Goal: Information Seeking & Learning: Check status

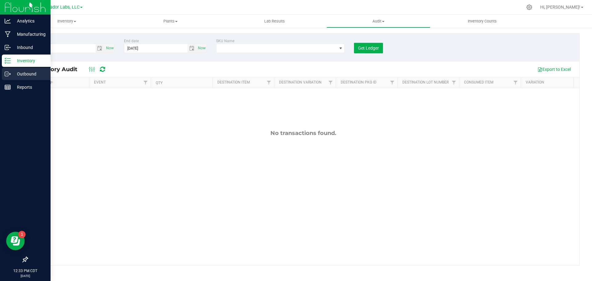
click at [20, 71] on p "Outbound" at bounding box center [29, 73] width 37 height 7
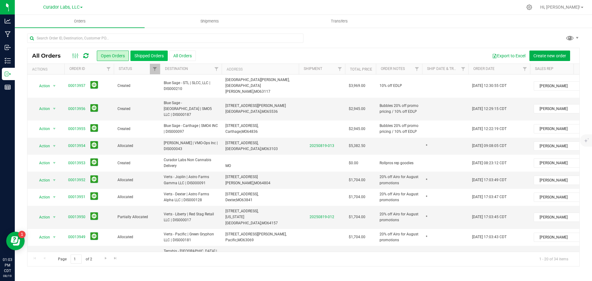
click at [146, 54] on button "Shipped Orders" at bounding box center [148, 56] width 37 height 10
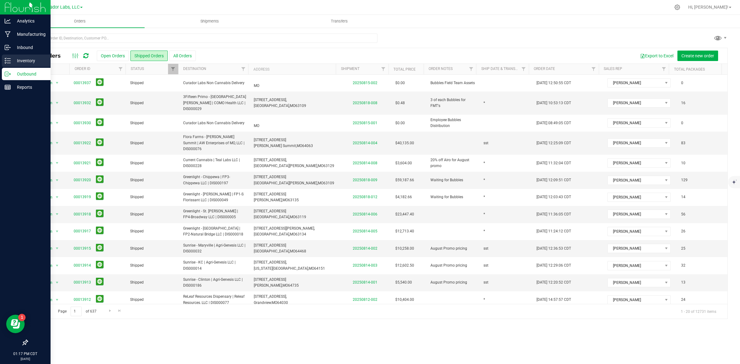
click at [33, 57] on p "Inventory" at bounding box center [29, 60] width 37 height 7
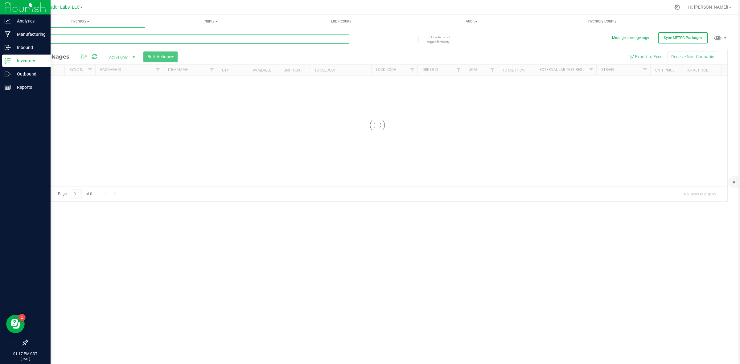
click at [87, 39] on input "text" at bounding box center [188, 39] width 322 height 9
paste input "M00001297107: SafeBet - Vape Cart 1g - Final Packaging - Pineapple Express"
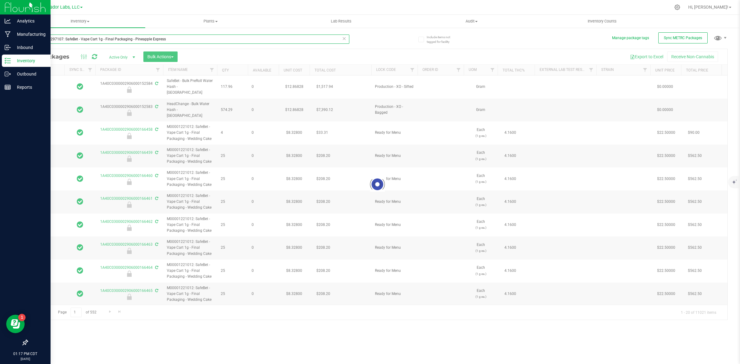
type input "M00001297107: SafeBet - Vape Cart 1g - Final Packaging - Pineapple Express"
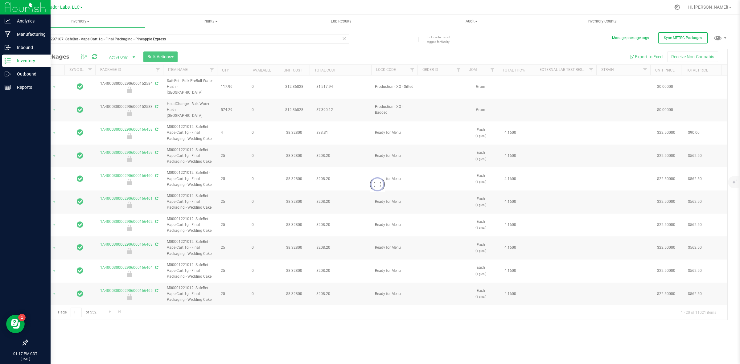
click at [115, 58] on div at bounding box center [377, 184] width 700 height 271
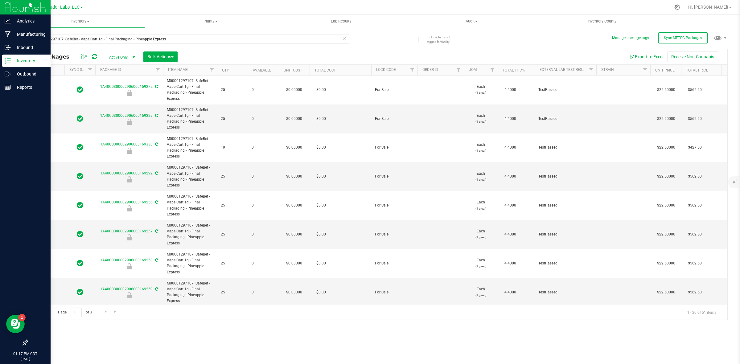
type input "[DATE]"
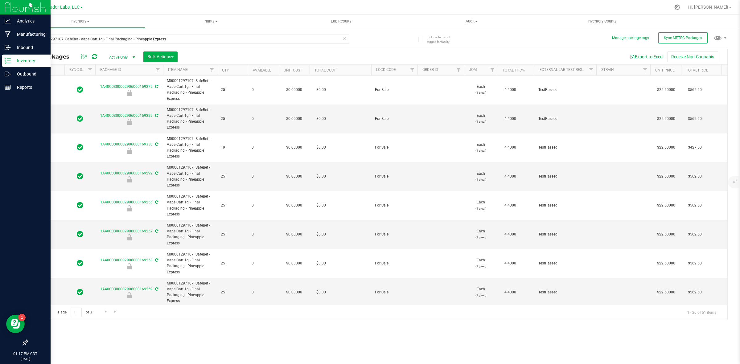
type input "[DATE]"
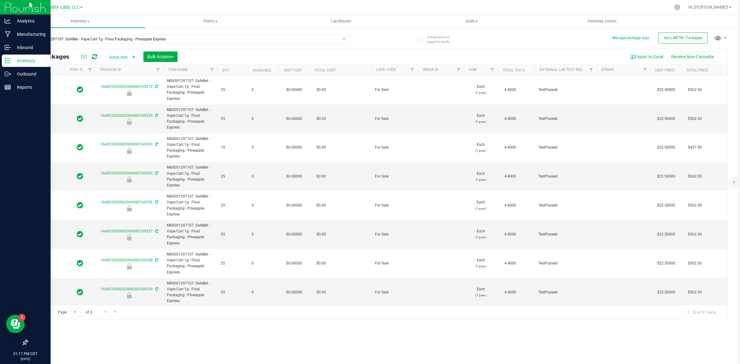
type input "[DATE]"
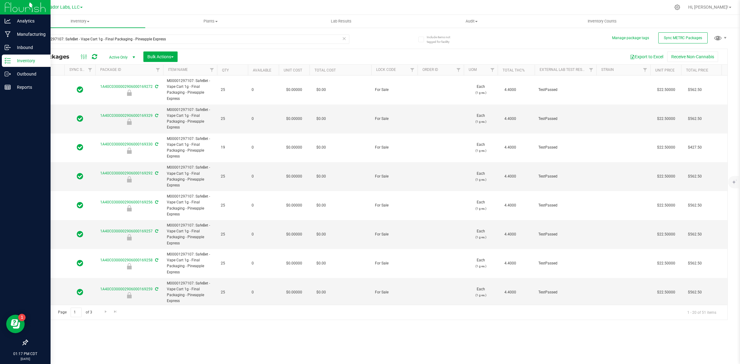
type input "[DATE]"
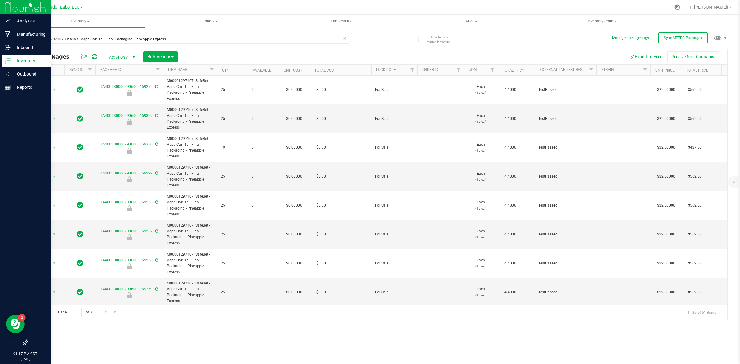
click at [305, 71] on th "Unit Cost" at bounding box center [294, 70] width 31 height 11
click at [308, 70] on div at bounding box center [309, 70] width 3 height 11
click at [306, 68] on span at bounding box center [306, 70] width 5 height 5
click at [592, 58] on button "Export to Excel" at bounding box center [646, 56] width 41 height 10
click at [344, 23] on span "Lab Results" at bounding box center [340, 21] width 37 height 6
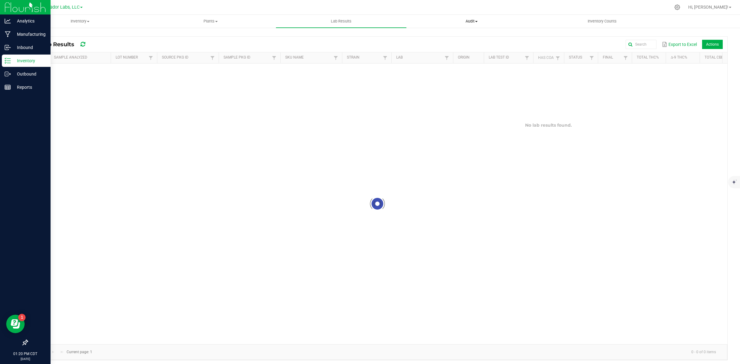
click at [483, 21] on span "Audit" at bounding box center [472, 21] width 130 height 6
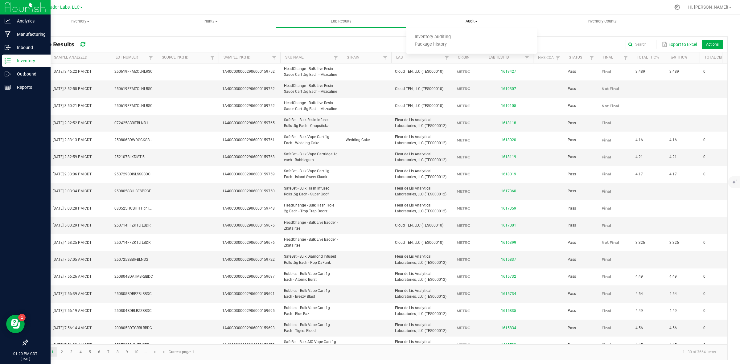
click at [474, 22] on span "Audit" at bounding box center [471, 21] width 130 height 6
click at [472, 22] on span "Audit" at bounding box center [471, 21] width 130 height 6
click at [443, 44] on span "Package history" at bounding box center [430, 44] width 49 height 5
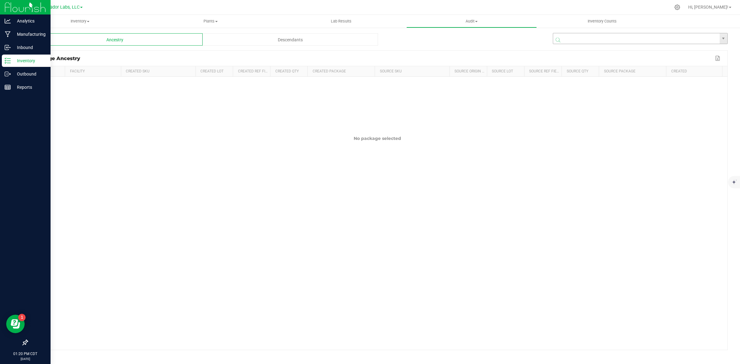
click at [592, 35] on input "NO DATA FOUND" at bounding box center [636, 38] width 166 height 11
paste input "1A40C0300002906000159578"
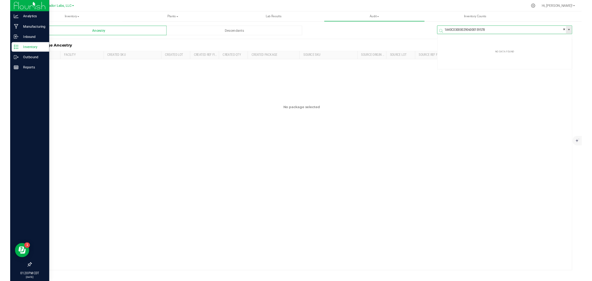
scroll to position [11, 175]
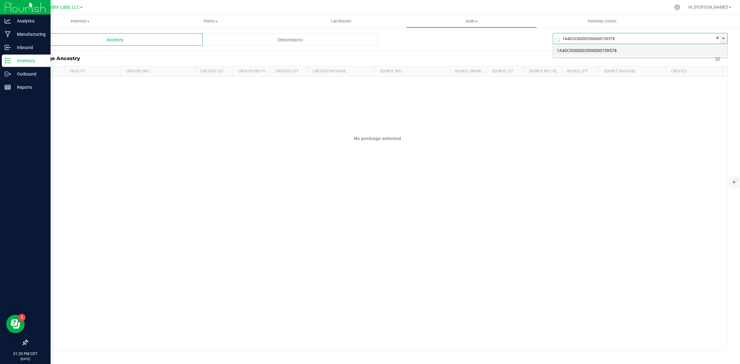
click at [592, 54] on li "1A40C0300002906000159578" at bounding box center [640, 50] width 174 height 10
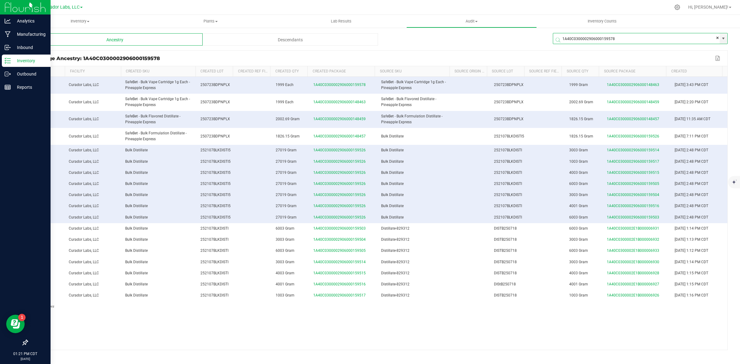
type input "1A40C0300002906000159578"
click at [291, 42] on div "Descendants" at bounding box center [290, 39] width 175 height 12
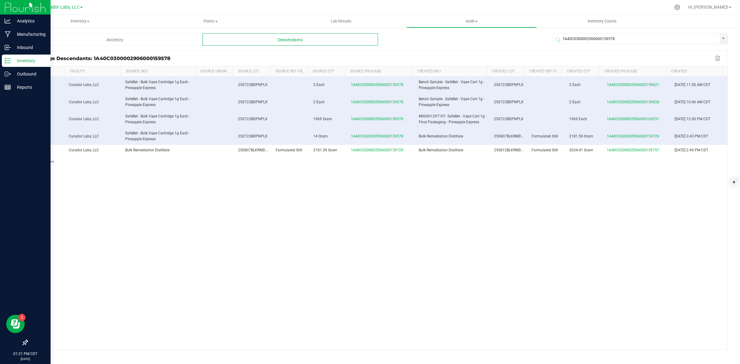
click at [170, 42] on div "Ancestry" at bounding box center [114, 39] width 175 height 12
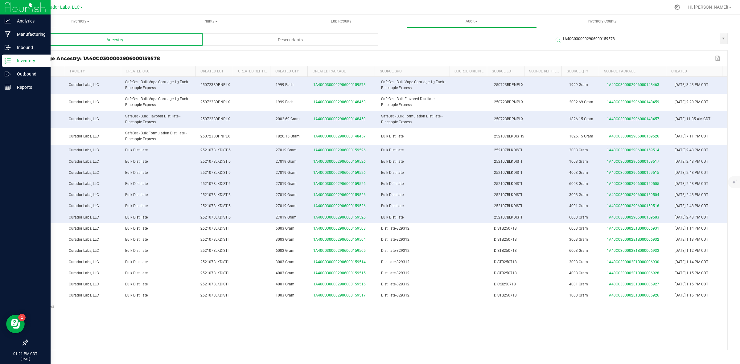
click at [244, 45] on div "Descendants" at bounding box center [290, 39] width 175 height 12
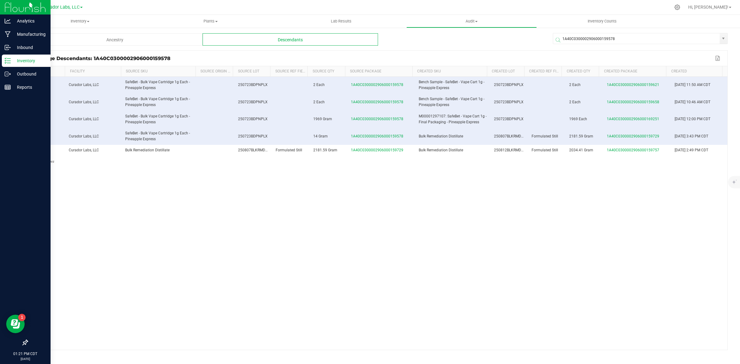
click at [173, 39] on div "Ancestry" at bounding box center [114, 39] width 175 height 12
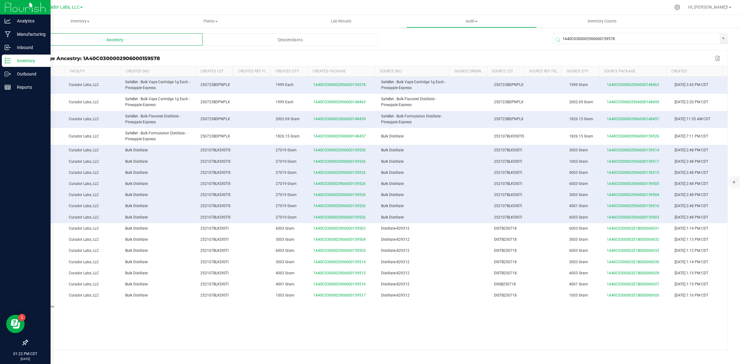
click at [290, 43] on div "Descendants" at bounding box center [290, 39] width 175 height 12
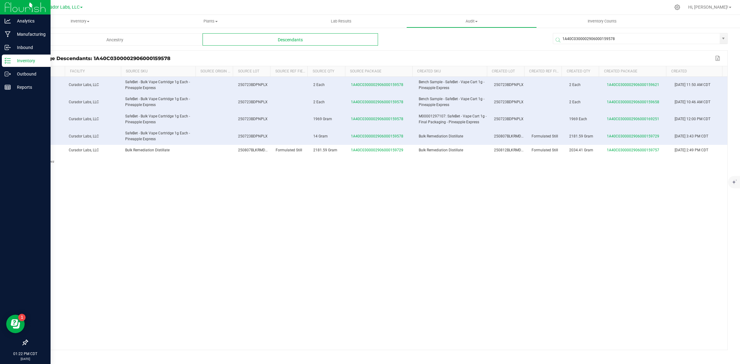
click at [150, 39] on div "Ancestry" at bounding box center [114, 39] width 175 height 12
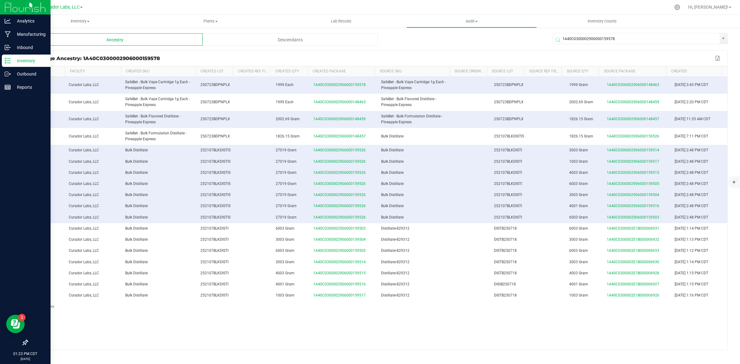
click at [291, 281] on div "0 Curador Labs, LLC SafeBet - Bulk Vape Cartridge 1g Each - Pineapple Express 2…" at bounding box center [377, 200] width 700 height 247
click at [592, 281] on kendo-grid-list "0 Curador Labs, LLC SafeBet - Bulk Vape Cartridge 1g Each - Pineapple Express 2…" at bounding box center [377, 213] width 700 height 273
click at [592, 56] on button "Export to Excel" at bounding box center [718, 58] width 10 height 8
drag, startPoint x: 31, startPoint y: 86, endPoint x: 714, endPoint y: 298, distance: 715.0
click at [592, 281] on tbody "0 Curador Labs, LLC SafeBet - Bulk Vape Cartridge 1g Each - Pineapple Express 2…" at bounding box center [377, 195] width 700 height 236
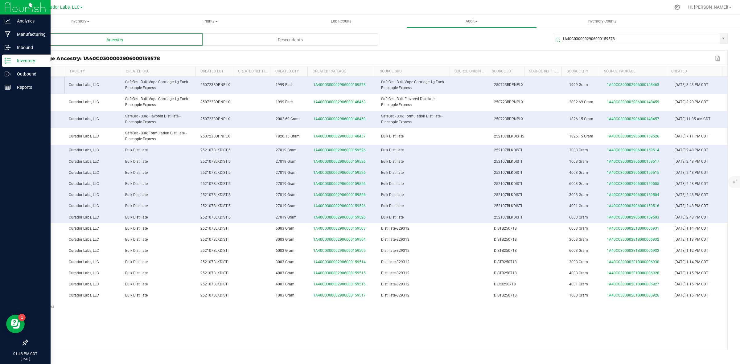
copy tbody "0 Curador Labs, LLC SafeBet - Bulk Vape Cartridge 1g Each - Pineapple Express 2…"
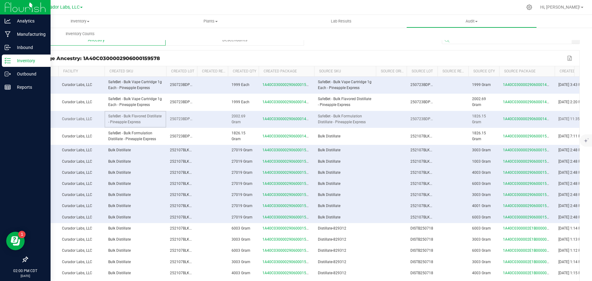
click at [159, 117] on span "SafeBet - Bulk Flavored Distillate - Pineapple Express" at bounding box center [134, 119] width 53 height 10
click at [219, 42] on div "Descendants" at bounding box center [235, 39] width 138 height 12
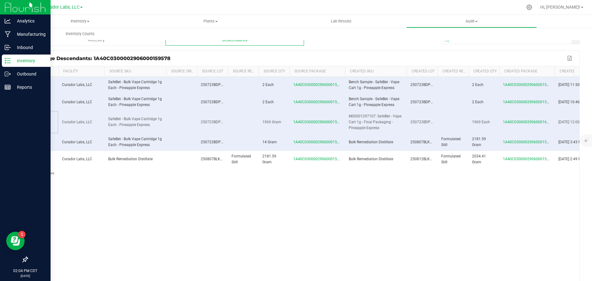
drag, startPoint x: 31, startPoint y: 124, endPoint x: 56, endPoint y: 124, distance: 24.7
click at [56, 124] on td "0" at bounding box center [42, 122] width 31 height 23
click at [356, 117] on span "M00001297107: SafeBet - Vape Cart 1g - Final Packaging - Pineapple Express" at bounding box center [375, 122] width 53 height 16
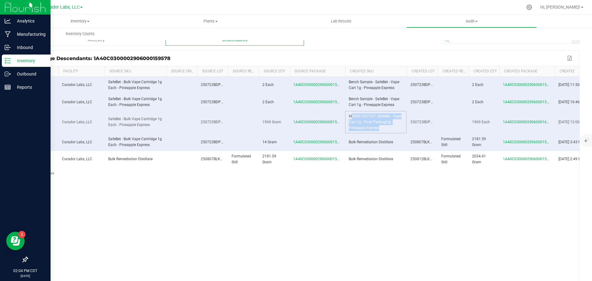
copy span "M00001297107: SafeBet - Vape Cart 1g - Final Packaging - Pineapple Express"
drag, startPoint x: 503, startPoint y: 125, endPoint x: 551, endPoint y: 124, distance: 48.7
click at [551, 124] on td "1A40C0300002906000169251" at bounding box center [526, 122] width 55 height 23
copy span "1A40C0300002906000169251"
drag, startPoint x: 154, startPoint y: 129, endPoint x: 105, endPoint y: 119, distance: 49.7
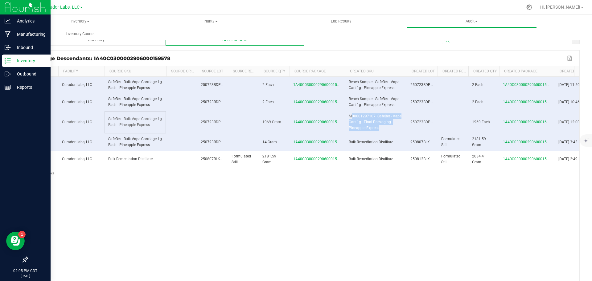
click at [105, 119] on td "SafeBet - Bulk Vape Cartridge 1g Each - Pineapple Express" at bounding box center [136, 122] width 62 height 23
copy span "SafeBet - Bulk Vape Cartridge 1g Each - Pineapple Express"
drag, startPoint x: 291, startPoint y: 124, endPoint x: 346, endPoint y: 125, distance: 54.9
click at [346, 125] on tr "0 Curador Labs, LLC SafeBet - Bulk Vape Cartridge 1g Each - Pineapple Express 2…" at bounding box center [313, 122] width 573 height 23
copy tr "1A40C0300002906000159578 M00001297107: SafeBet - Vape"
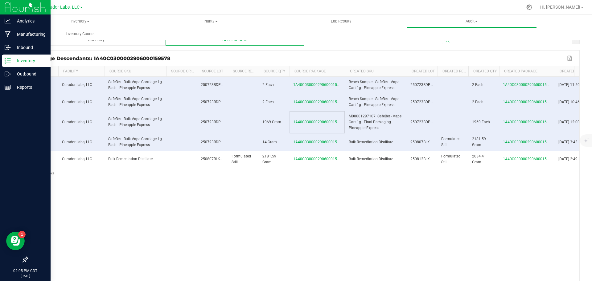
click at [318, 198] on div "0 Curador Labs, LLC SafeBet - Bulk Vape Cartridge 1g Each - Pineapple Express 2…" at bounding box center [303, 200] width 552 height 247
drag, startPoint x: 293, startPoint y: 125, endPoint x: 341, endPoint y: 129, distance: 48.3
click at [341, 129] on td "1A40C0300002906000159578" at bounding box center [317, 122] width 55 height 23
copy span "1A40C030000290600015957"
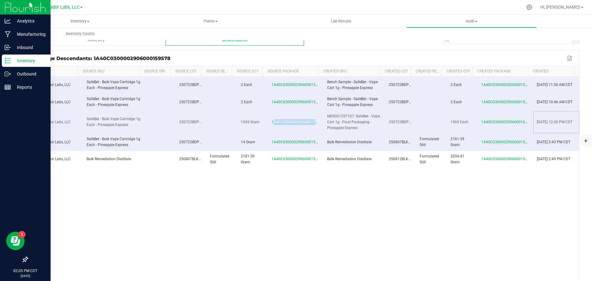
drag, startPoint x: 557, startPoint y: 118, endPoint x: 543, endPoint y: 126, distance: 16.0
click at [543, 126] on td "[DATE] 12:00 PM CDT" at bounding box center [556, 122] width 46 height 23
copy span "[DATE] 12:00 PM CDT"
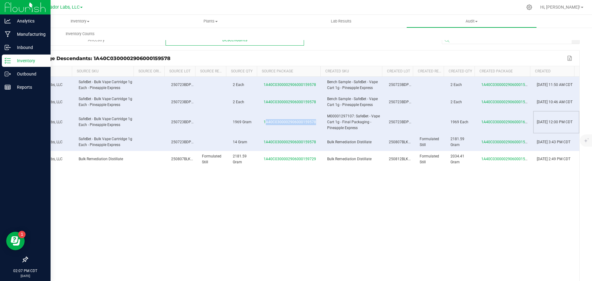
click at [319, 76] on span at bounding box center [319, 116] width 2 height 101
click at [537, 74] on span at bounding box center [537, 116] width 2 height 101
click at [17, 58] on p "Inventory" at bounding box center [29, 60] width 37 height 7
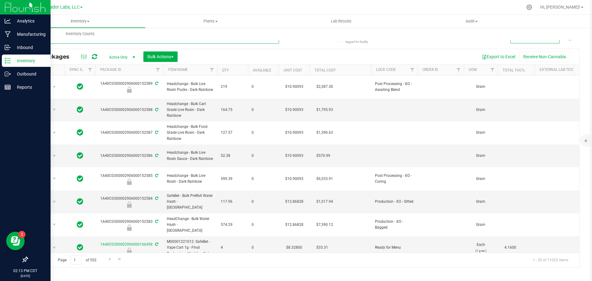
click at [77, 43] on input "text" at bounding box center [153, 39] width 252 height 9
paste input "M00001297017: SafeBet - Vape Cart 1g - Final Packaging - Grand Daddy Purple (GD…"
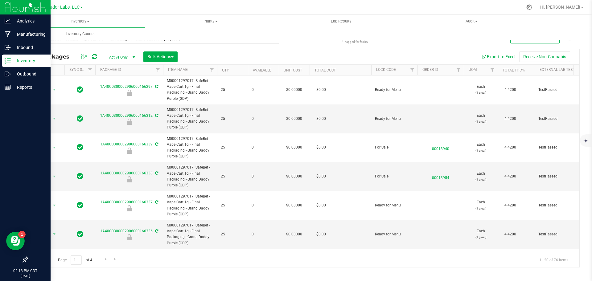
click at [306, 68] on th "Unit Cost" at bounding box center [294, 70] width 31 height 11
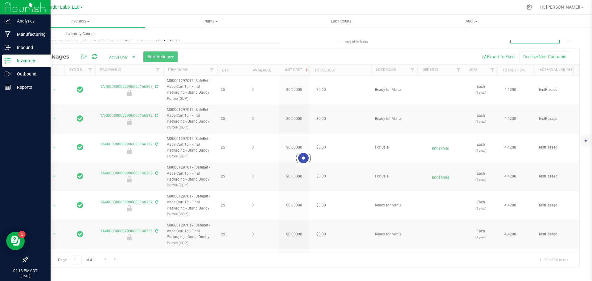
click at [306, 68] on div at bounding box center [303, 158] width 552 height 219
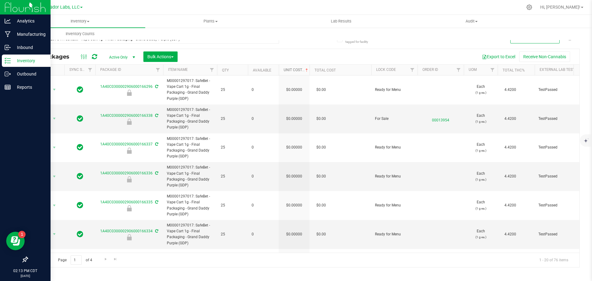
click at [307, 70] on span at bounding box center [306, 70] width 5 height 5
click at [502, 56] on button "Export to Excel" at bounding box center [498, 56] width 41 height 10
click at [89, 42] on input "M00001297017: SafeBet - Vape Cart 1g - Final Packaging - Grand Daddy Purple (GD…" at bounding box center [153, 39] width 252 height 9
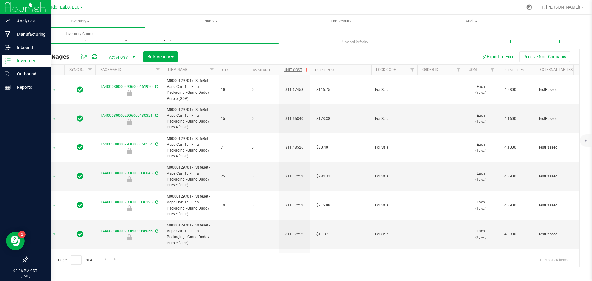
click at [89, 42] on input "M00001297017: SafeBet - Vape Cart 1g - Final Packaging - Grand Daddy Purple (GD…" at bounding box center [153, 39] width 252 height 9
paste input "250723BDGDPRP"
type input "250723BDGDPRP"
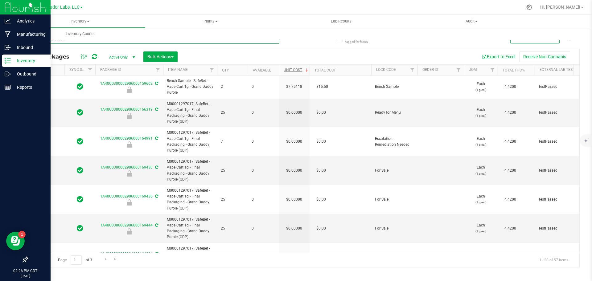
type input "[DATE]"
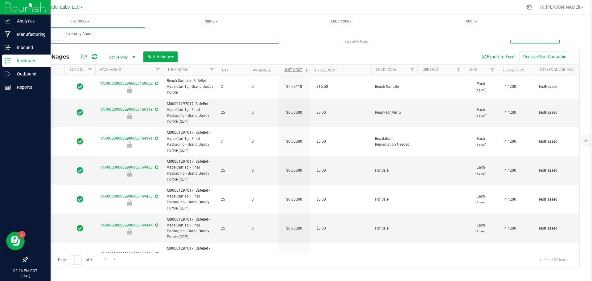
type input "[DATE]"
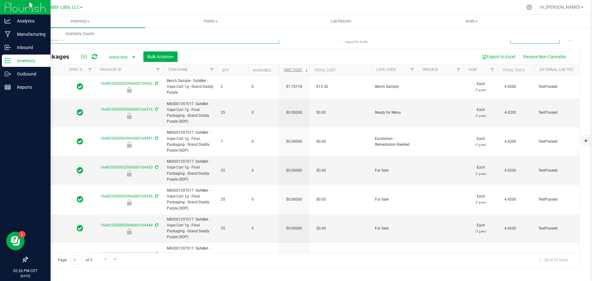
type input "[DATE]"
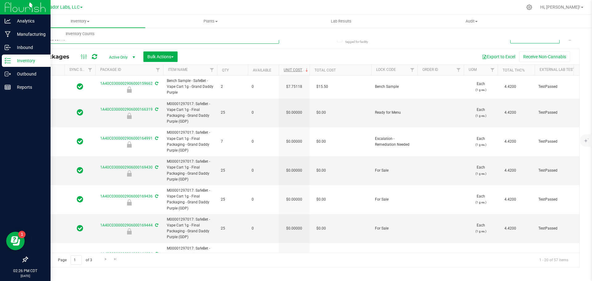
type input "[DATE]"
type input "250723BDGDPRP"
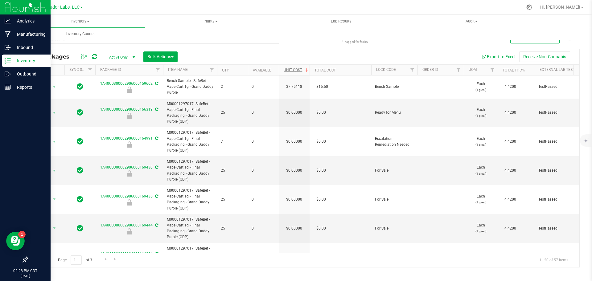
click at [107, 55] on span "Active Only" at bounding box center [121, 57] width 34 height 9
click at [118, 97] on li "All" at bounding box center [120, 94] width 33 height 9
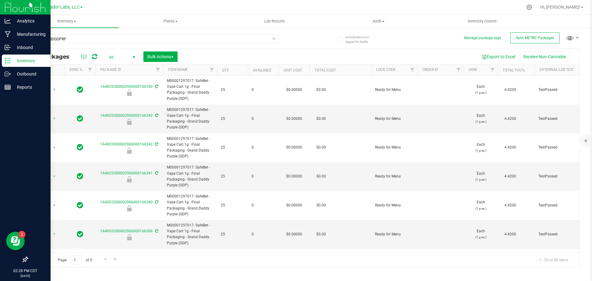
click at [304, 72] on th "Unit Cost" at bounding box center [294, 70] width 31 height 11
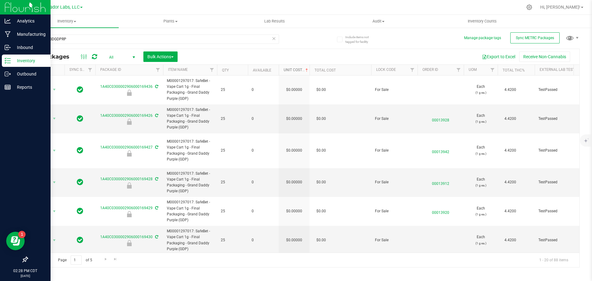
click at [307, 72] on span at bounding box center [306, 70] width 5 height 5
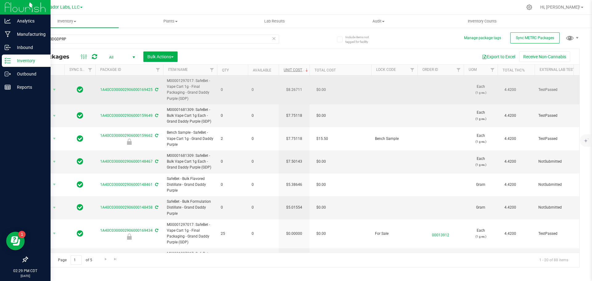
drag, startPoint x: 190, startPoint y: 101, endPoint x: 168, endPoint y: 80, distance: 30.7
click at [168, 80] on span "M00001297017: SafeBet - Vape Cart 1g - Final Packaging - Grand Daddy Purple (GD…" at bounding box center [190, 90] width 47 height 24
copy span "M00001297017: SafeBet - Vape Cart 1g - Final Packaging - Grand Daddy Purple (GD…"
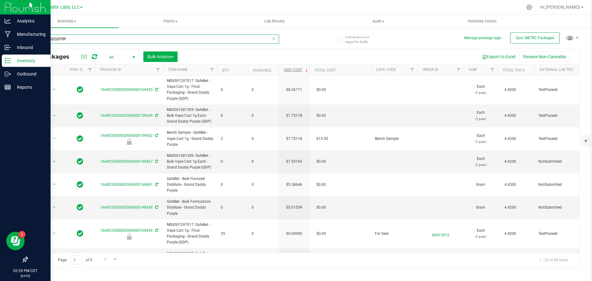
click at [63, 39] on input "250723BDGDPRP" at bounding box center [153, 39] width 252 height 9
paste input "M00001297017: SafeBet - Vape Cart 1g - Final Packaging - Grand Daddy Purple (GD…"
click at [139, 41] on input "M00001297017: SafeBet - Vape Cart 1g - Final Packaging - Grand Daddy Purple (GD…" at bounding box center [153, 39] width 252 height 9
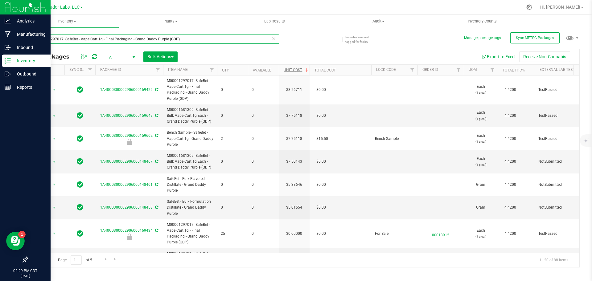
click at [139, 41] on input "M00001297017: SafeBet - Vape Cart 1g - Final Packaging - Grand Daddy Purple (GD…" at bounding box center [153, 39] width 252 height 9
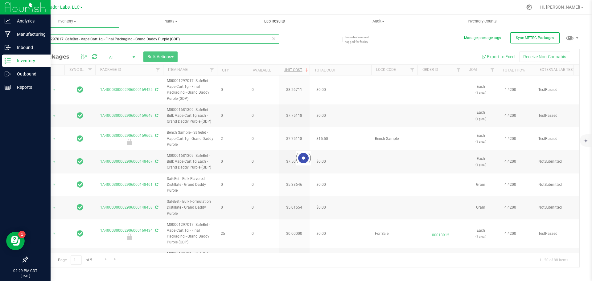
type input "M00001297017: SafeBet - Vape Cart 1g - Final Packaging - Grand Daddy Purple (GD…"
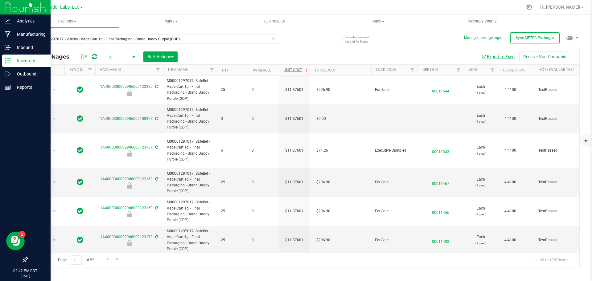
click at [494, 59] on button "Export to Excel" at bounding box center [498, 56] width 41 height 10
click at [380, 20] on span "Audit" at bounding box center [378, 21] width 103 height 6
click at [370, 47] on span "Package history" at bounding box center [350, 44] width 49 height 5
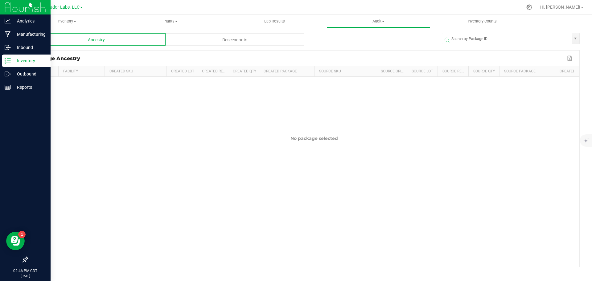
click at [466, 36] on span at bounding box center [512, 39] width 138 height 7
click at [465, 32] on div at bounding box center [511, 39] width 138 height 18
click at [460, 33] on span at bounding box center [511, 38] width 138 height 11
click at [461, 36] on input "NO DATA FOUND" at bounding box center [506, 38] width 129 height 11
paste input "1A40C0300002906000169425"
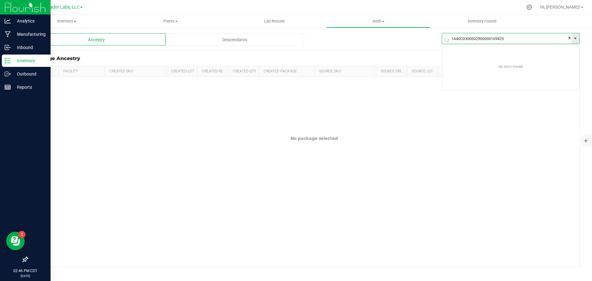
scroll to position [11, 138]
click at [463, 47] on li "1A40C0300002906000169425" at bounding box center [510, 50] width 137 height 10
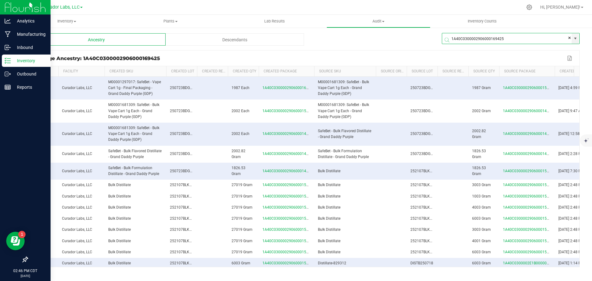
type input "1A40C0300002906000169425"
click at [210, 42] on div "Descendants" at bounding box center [235, 39] width 138 height 12
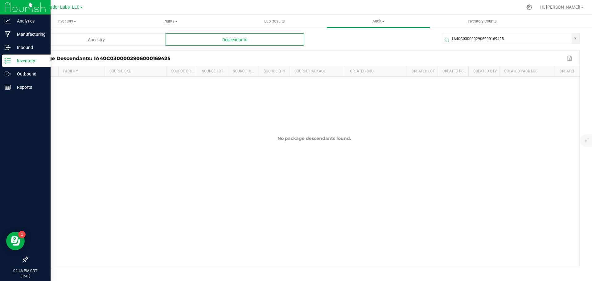
click at [147, 40] on div "Ancestry" at bounding box center [96, 39] width 138 height 12
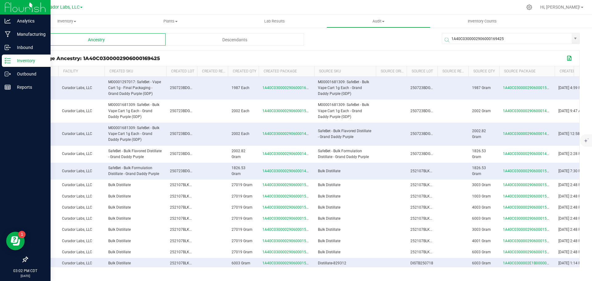
click at [569, 56] on button "Export to Excel" at bounding box center [570, 58] width 10 height 8
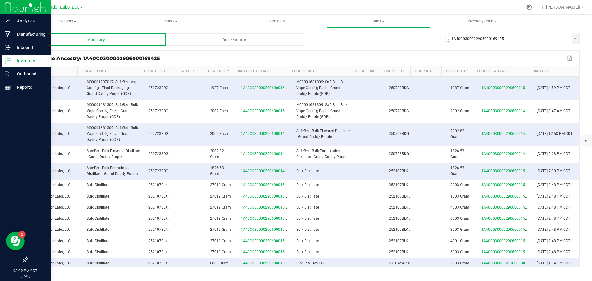
scroll to position [169, 27]
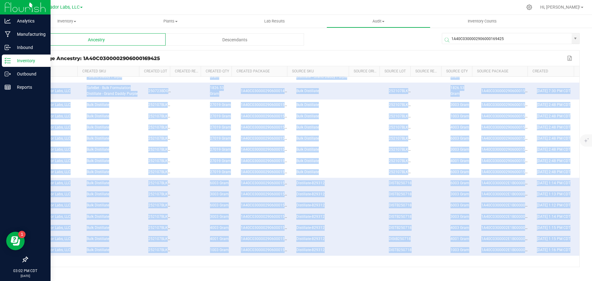
drag, startPoint x: 29, startPoint y: 87, endPoint x: 540, endPoint y: 253, distance: 537.2
click at [540, 253] on tbody "0 Curador Labs, LLC M00001297017: SafeBet - Vape Cart 1g - Final Packaging - Gr…" at bounding box center [292, 132] width 573 height 270
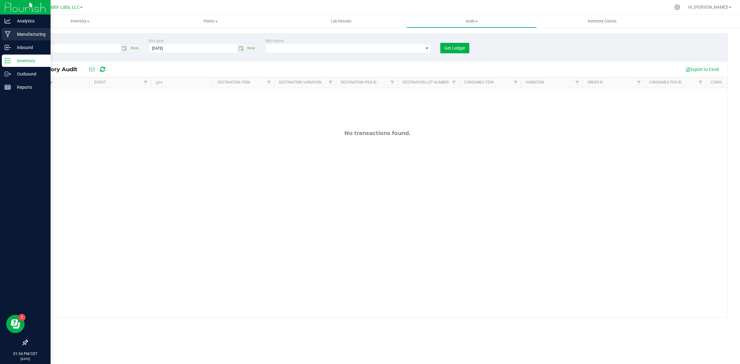
click at [13, 36] on p "Manufacturing" at bounding box center [29, 34] width 37 height 7
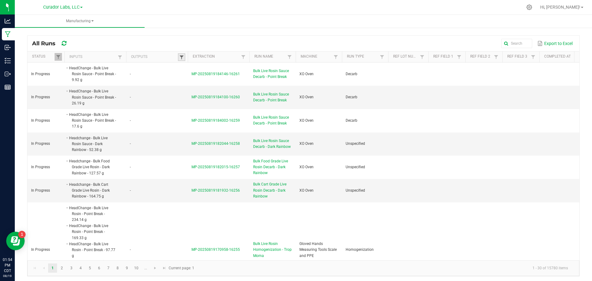
click at [179, 59] on span at bounding box center [181, 57] width 5 height 5
click at [196, 74] on kendo-grid-column-regex-filter at bounding box center [214, 69] width 64 height 13
click at [204, 74] on input "text" at bounding box center [214, 69] width 64 height 9
paste input "SafeBet - Bulk Formulation Distillate - Pineapple Express"
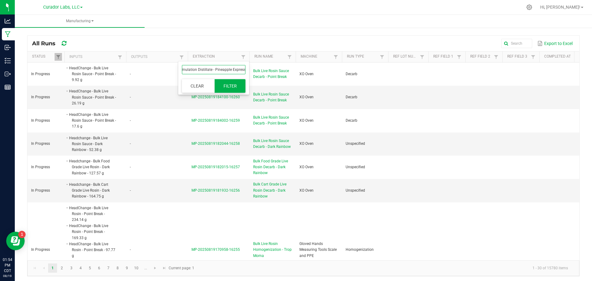
type input "SafeBet - Bulk Formulation Distillate - Pineapple Express"
click at [219, 84] on button "Filter" at bounding box center [230, 86] width 31 height 14
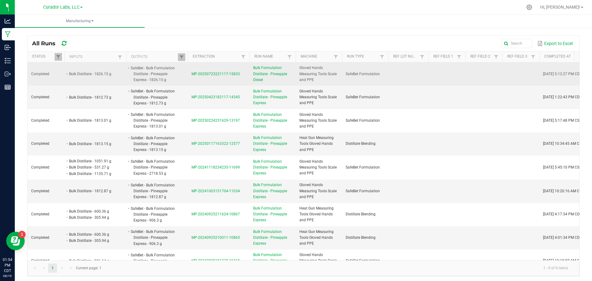
drag, startPoint x: 189, startPoint y: 76, endPoint x: 242, endPoint y: 80, distance: 52.9
click at [242, 80] on td "MP-20250723221117-15833" at bounding box center [219, 74] width 62 height 23
copy span "MP-20250723221117-15833"
click at [221, 75] on span "MP-20250723221117-15833" at bounding box center [215, 74] width 48 height 4
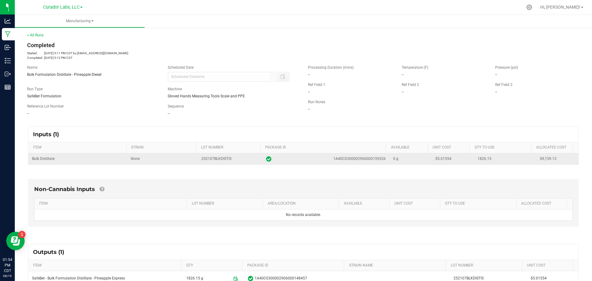
click at [435, 158] on span "$5.01554" at bounding box center [443, 159] width 16 height 4
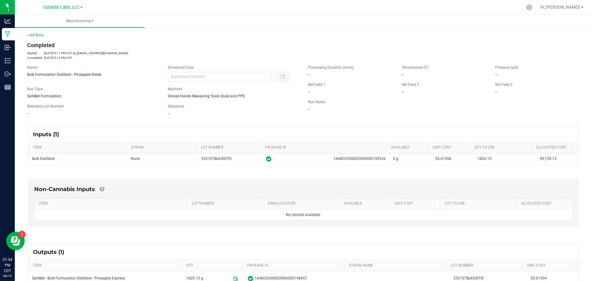
copy span "5.01554"
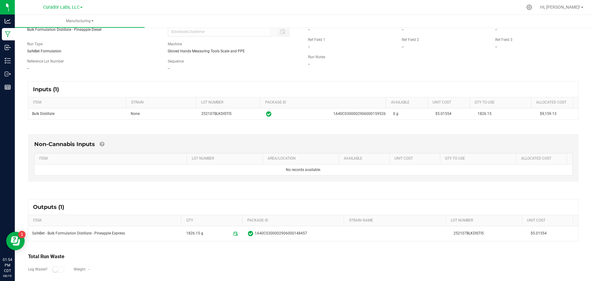
scroll to position [63, 0]
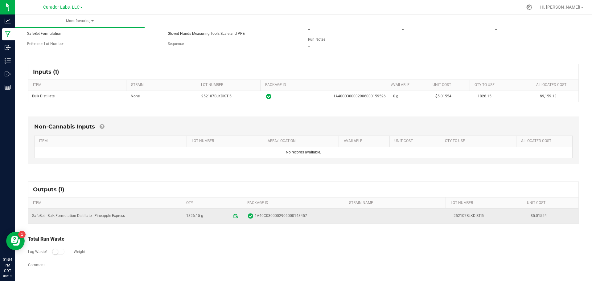
click at [532, 218] on span "$5.01554" at bounding box center [553, 216] width 44 height 6
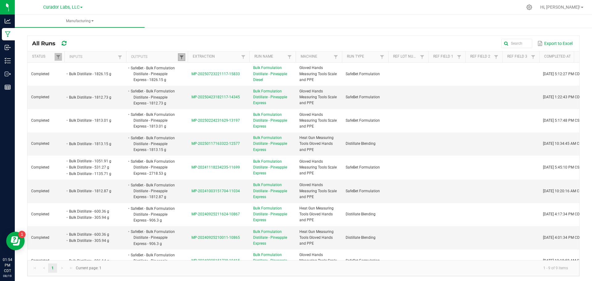
click at [179, 56] on span at bounding box center [181, 57] width 5 height 5
click at [190, 71] on input "SafeBet - Bulk Formulation Distillate - Pineapple Express" at bounding box center [214, 69] width 64 height 9
paste input "lavored"
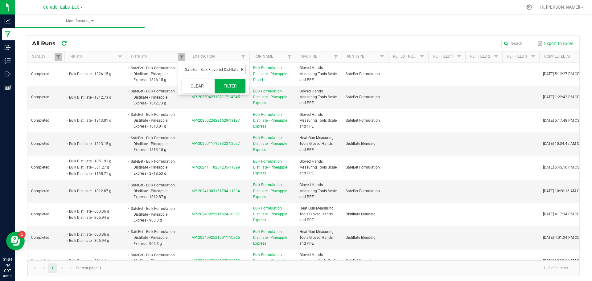
scroll to position [0, 26]
type input "SafeBet - Bulk Flavored Distillate - Pineapple Express"
click at [221, 81] on button "Filter" at bounding box center [230, 86] width 31 height 14
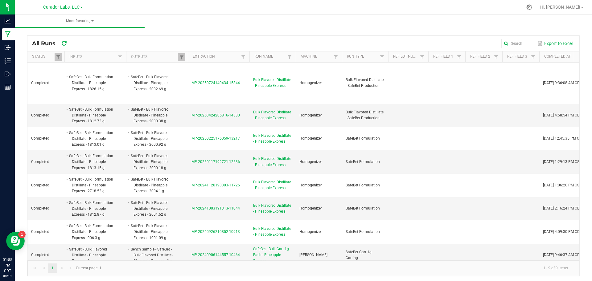
scroll to position [0, 95]
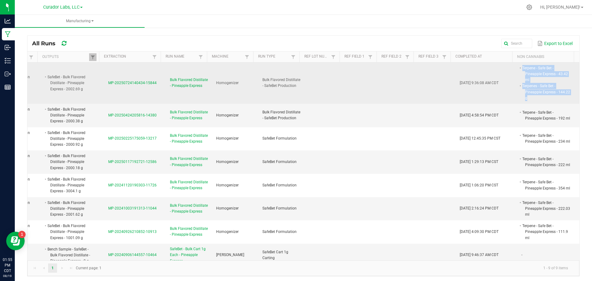
drag, startPoint x: 509, startPoint y: 69, endPoint x: 519, endPoint y: 98, distance: 31.0
click at [519, 98] on td "Terpene - Safe Bet - Pineapple Express - 43.42 ml Terpenes - Safe Bet - Pineapp…" at bounding box center [549, 83] width 62 height 41
drag, startPoint x: 147, startPoint y: 88, endPoint x: 91, endPoint y: 86, distance: 55.8
click at [91, 86] on tr "Completed SafeBet - Bulk Formulation Distillate - Pineapple Express - 1826.15 g…" at bounding box center [261, 83] width 635 height 41
click at [105, 87] on td "MP-20250724140434-15844" at bounding box center [136, 83] width 62 height 41
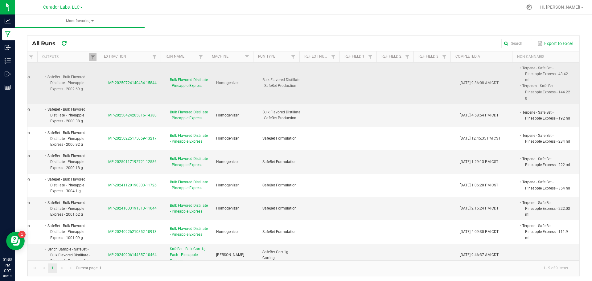
drag, startPoint x: 95, startPoint y: 88, endPoint x: 144, endPoint y: 95, distance: 49.5
click at [144, 95] on td "MP-20250724140434-15844" at bounding box center [136, 83] width 62 height 41
copy span "MP-20250724140434-15844"
click at [116, 84] on span "MP-20250724140434-15844" at bounding box center [132, 83] width 48 height 4
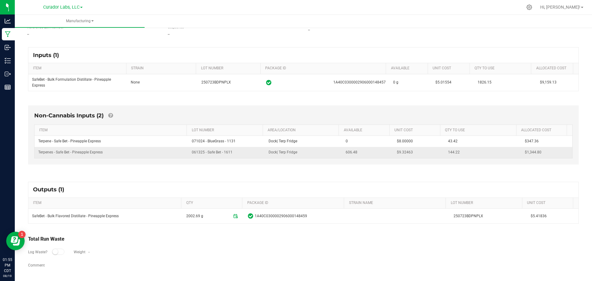
scroll to position [80, 0]
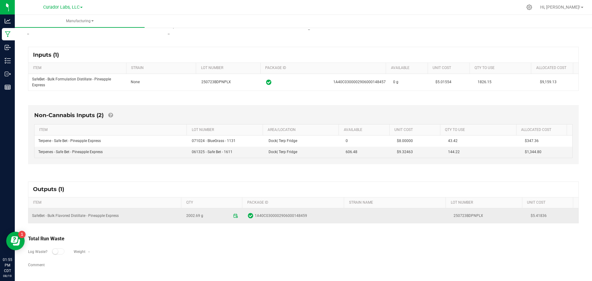
click at [531, 216] on span "$5.41836" at bounding box center [553, 216] width 44 height 6
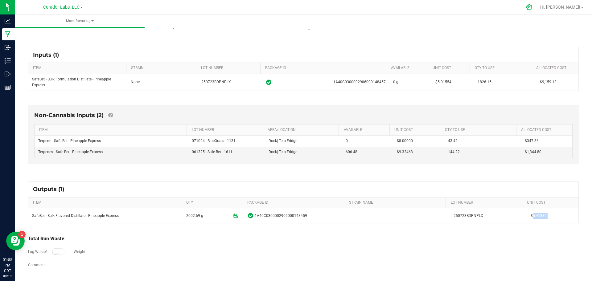
copy div "$5.41836"
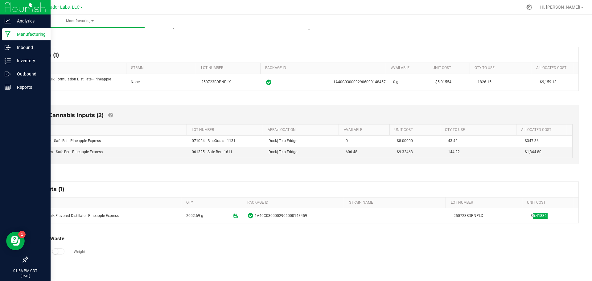
click at [19, 35] on p "Manufacturing" at bounding box center [29, 34] width 37 height 7
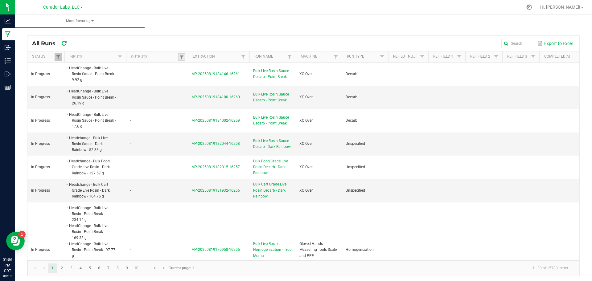
click at [179, 58] on link at bounding box center [181, 57] width 7 height 8
click at [185, 71] on input "text" at bounding box center [214, 69] width 64 height 9
paste input "SafeBet - Bulk Vape Cartridge 1g Each - Pineapple Express"
type input "SafeBet - Bulk Vape Cartridge 1g Each - Pineapple Express"
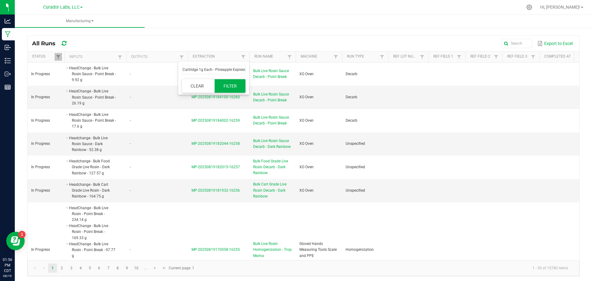
scroll to position [0, 0]
click at [224, 81] on button "Filter" at bounding box center [230, 86] width 31 height 14
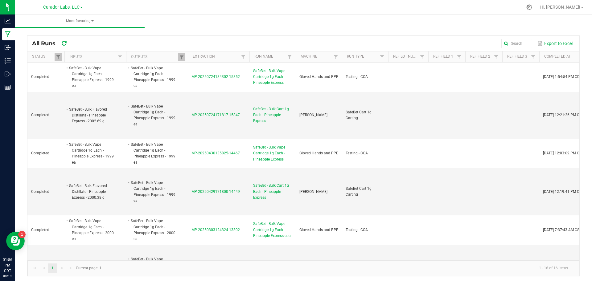
scroll to position [0, 95]
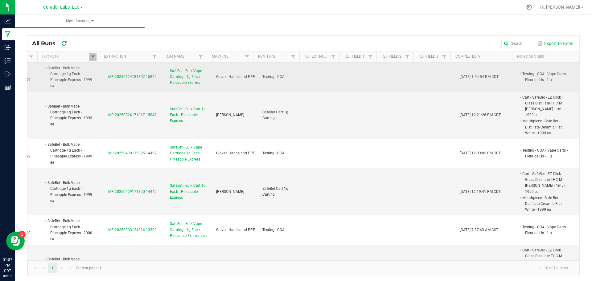
click at [533, 71] on li "Testing - COA - Vape Carts - Fleur de Lis - 1 u" at bounding box center [545, 77] width 49 height 12
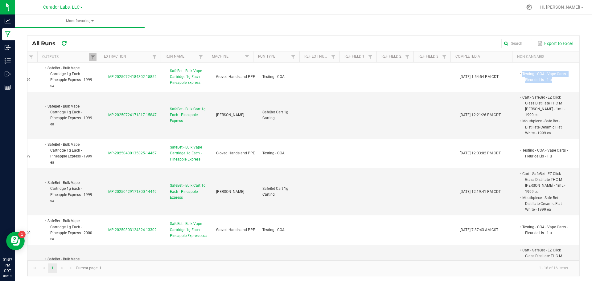
copy li "Testing - COA - Vape Carts - Fleur de Lis - 1 u"
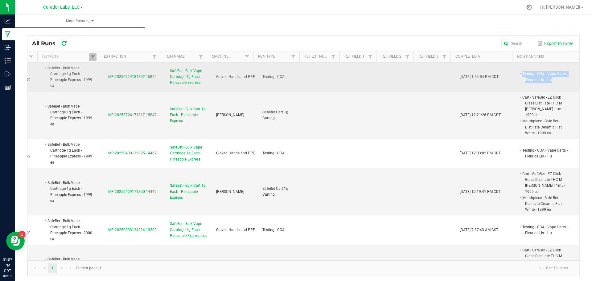
drag, startPoint x: 145, startPoint y: 82, endPoint x: 92, endPoint y: 79, distance: 52.8
click at [92, 79] on tr "Completed SafeBet - Bulk Vape Cartridge 1g Each - Pineapple Express - 1999 ea S…" at bounding box center [261, 77] width 635 height 29
click at [105, 80] on td "MP-20250724184302-15852" at bounding box center [136, 77] width 62 height 29
drag, startPoint x: 94, startPoint y: 80, endPoint x: 141, endPoint y: 85, distance: 47.8
click at [141, 85] on td "MP-20250724184302-15852" at bounding box center [136, 77] width 62 height 29
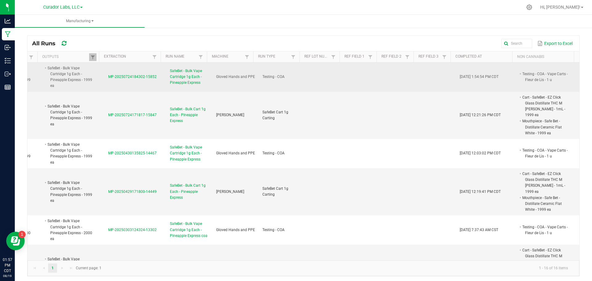
click at [114, 75] on span "MP-20250724184302-15852" at bounding box center [132, 77] width 48 height 4
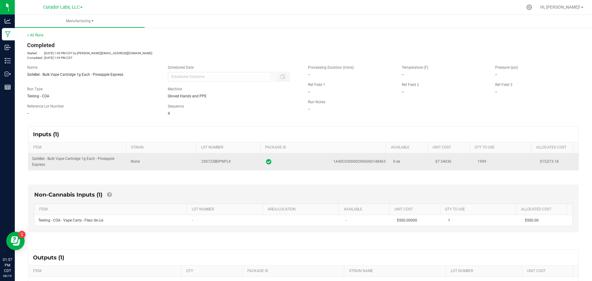
click at [434, 159] on td "$7.54036" at bounding box center [453, 162] width 42 height 17
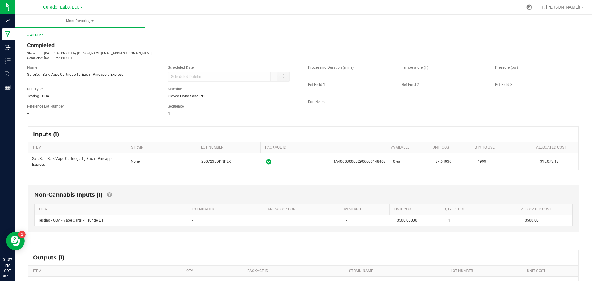
copy span "7.54036"
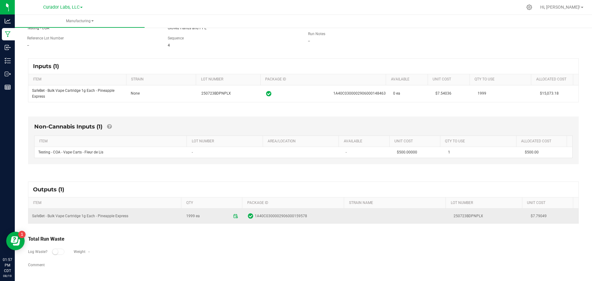
click at [531, 216] on span "$7.79049" at bounding box center [553, 216] width 44 height 6
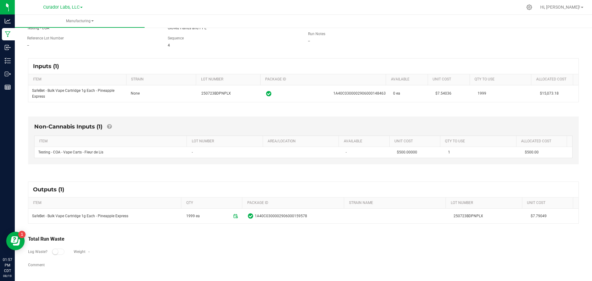
copy span "7.79049"
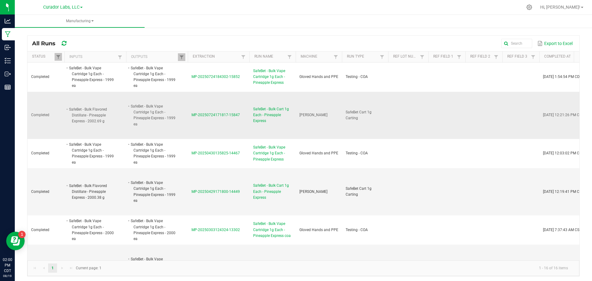
drag, startPoint x: 190, startPoint y: 121, endPoint x: 242, endPoint y: 113, distance: 52.6
click at [242, 113] on td "MP-20250724171817-15847" at bounding box center [219, 115] width 62 height 47
copy span "MP-20250724171817-15847"
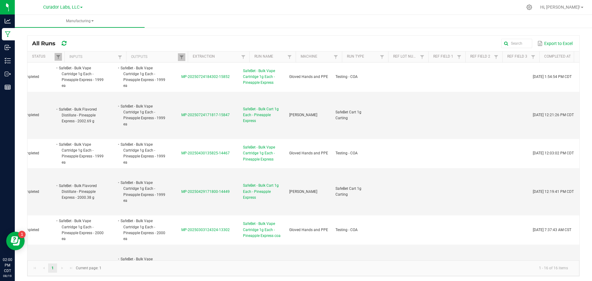
scroll to position [0, 95]
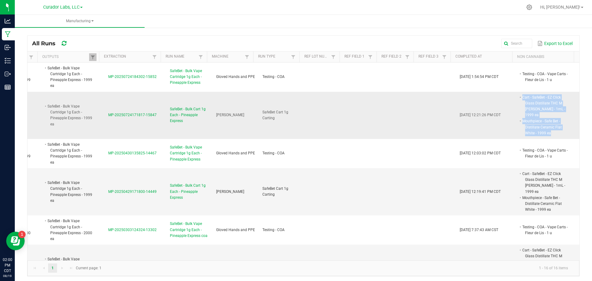
drag, startPoint x: 510, startPoint y: 97, endPoint x: 544, endPoint y: 133, distance: 49.3
click at [570, 94] on span "Cart - SafeBet - EZ Click Glass Distillate THC M Diamond MJ - 1mL - 1999 ea Mou…" at bounding box center [570, 94] width 0 height 0
copy span "Cart - SafeBet - EZ Click Glass Distillate THC M Diamond MJ - 1mL - 1999 ea Mou…"
drag, startPoint x: 145, startPoint y: 117, endPoint x: 96, endPoint y: 120, distance: 48.8
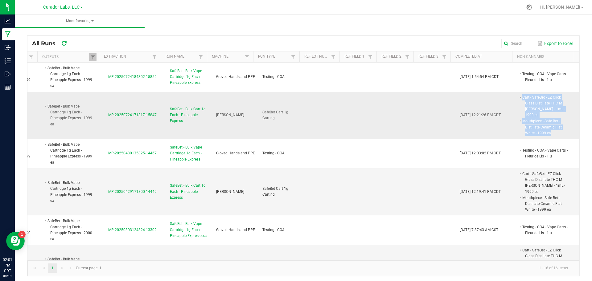
click at [105, 120] on td "MP-20250724171817-15847" at bounding box center [136, 115] width 62 height 47
click at [108, 117] on span "MP-20250724171817-15847" at bounding box center [132, 115] width 48 height 4
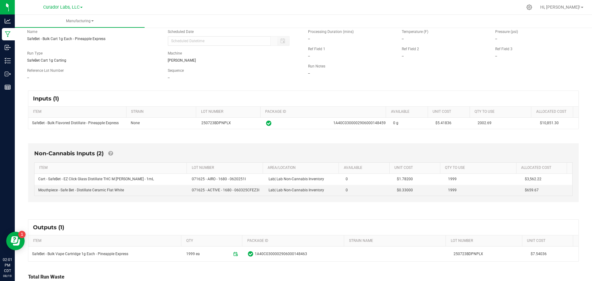
scroll to position [74, 0]
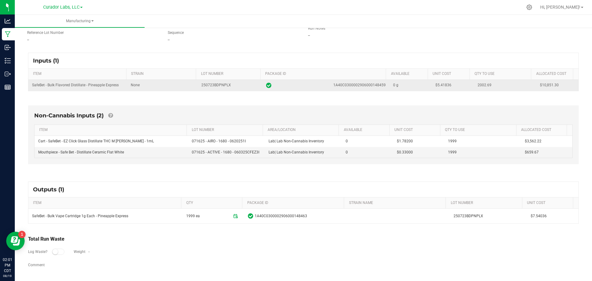
click at [436, 85] on span "$5.41836" at bounding box center [443, 85] width 16 height 4
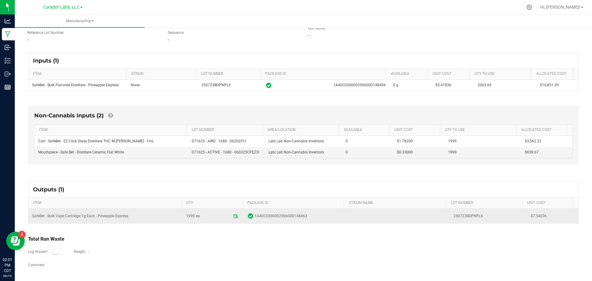
click at [531, 218] on span "$7.54036" at bounding box center [553, 216] width 44 height 6
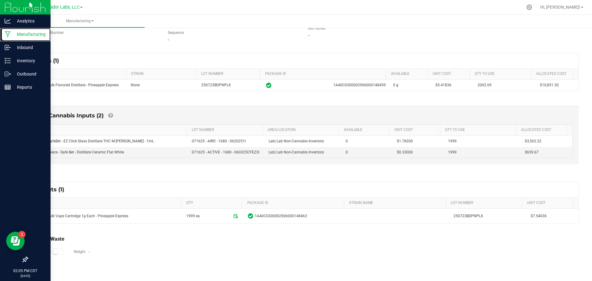
drag, startPoint x: 7, startPoint y: 36, endPoint x: 23, endPoint y: 0, distance: 39.9
click at [7, 36] on icon at bounding box center [8, 34] width 6 height 6
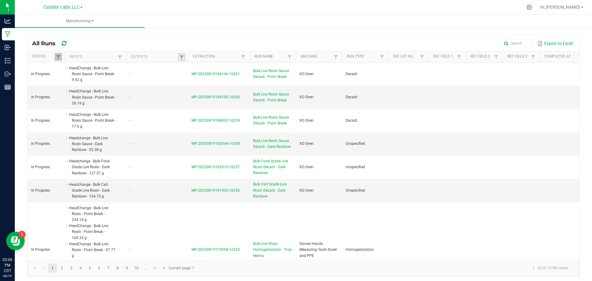
drag, startPoint x: 180, startPoint y: 55, endPoint x: 180, endPoint y: 60, distance: 5.3
click at [180, 55] on span at bounding box center [181, 57] width 5 height 5
click at [207, 72] on input "text" at bounding box center [214, 69] width 64 height 9
paste input "M00001297107: SafeBet - Vape Cart 1g - Final Packaging - Pineapple Express"
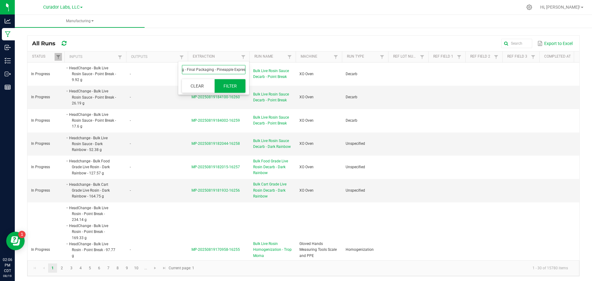
type input "M00001297107: SafeBet - Vape Cart 1g - Final Packaging - Pineapple Express"
click at [223, 85] on button "Filter" at bounding box center [230, 86] width 31 height 14
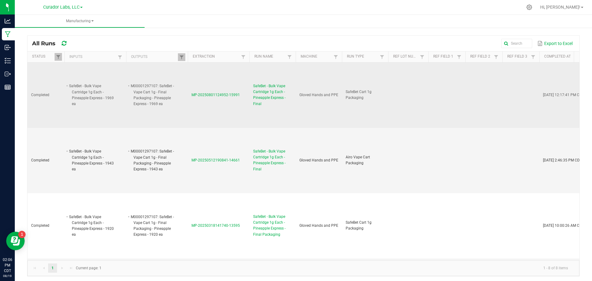
drag, startPoint x: 190, startPoint y: 98, endPoint x: 240, endPoint y: 103, distance: 49.5
click at [240, 103] on td "MP-20250801124952-15991" at bounding box center [219, 95] width 62 height 65
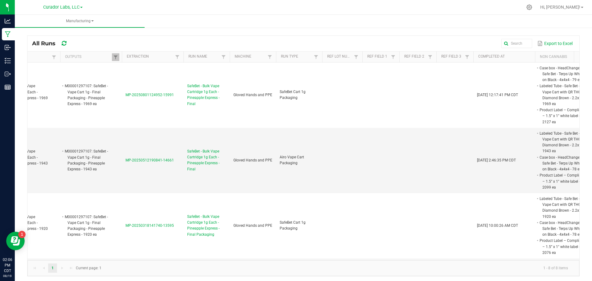
scroll to position [0, 95]
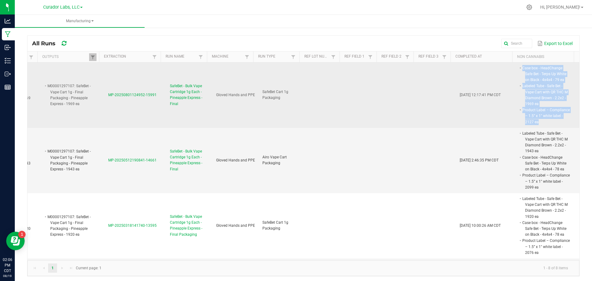
drag, startPoint x: 524, startPoint y: 109, endPoint x: 511, endPoint y: 66, distance: 44.8
click at [570, 65] on span "Case box - HeadChange Safe Bet - Terps Up White on Black - 4x4x4 - 79 ea Labele…" at bounding box center [570, 65] width 0 height 0
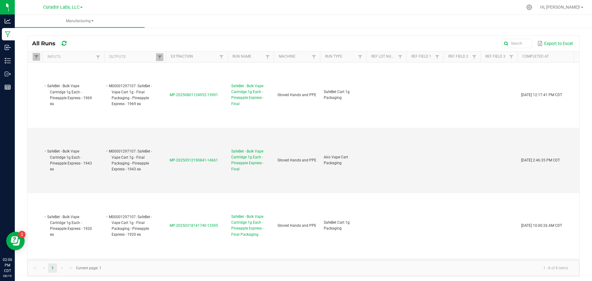
scroll to position [0, 0]
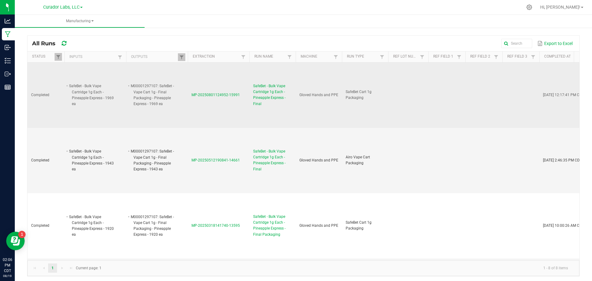
click at [232, 95] on span "MP-20250801124952-15991" at bounding box center [215, 95] width 48 height 4
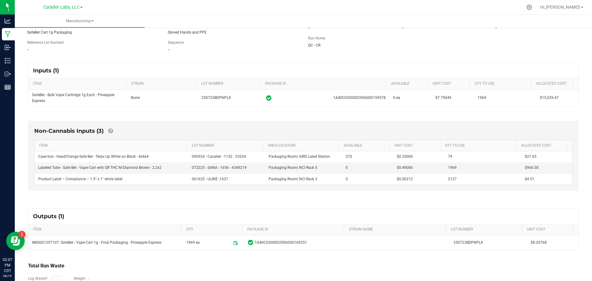
scroll to position [77, 0]
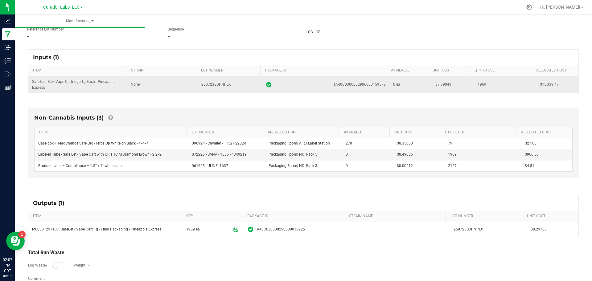
click at [440, 87] on td "$7.79049" at bounding box center [453, 84] width 42 height 17
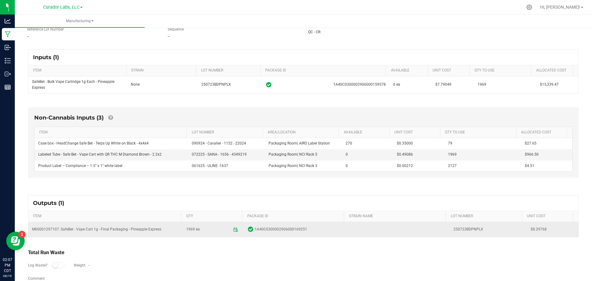
click at [535, 228] on span "$8.29768" at bounding box center [553, 230] width 44 height 6
click at [531, 230] on span "$8.29768" at bounding box center [553, 230] width 44 height 6
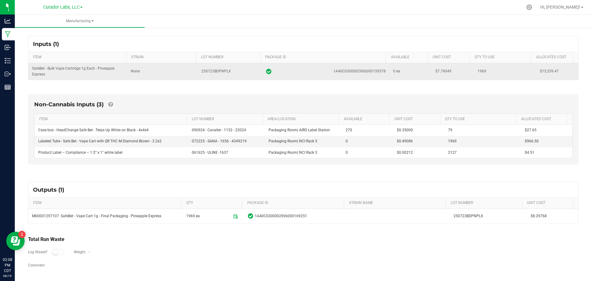
scroll to position [91, 0]
drag, startPoint x: 97, startPoint y: 68, endPoint x: 110, endPoint y: 77, distance: 15.6
click at [110, 77] on td "SafeBet - Bulk Vape Cartridge 1g Each - Pineapple Express" at bounding box center [77, 71] width 99 height 17
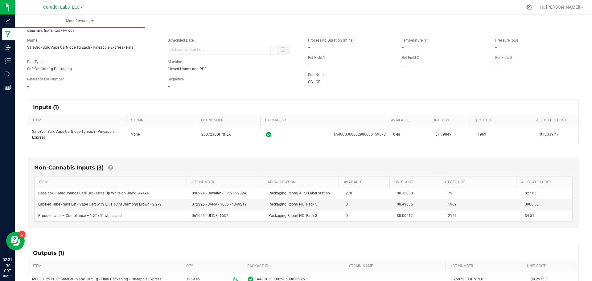
scroll to position [0, 0]
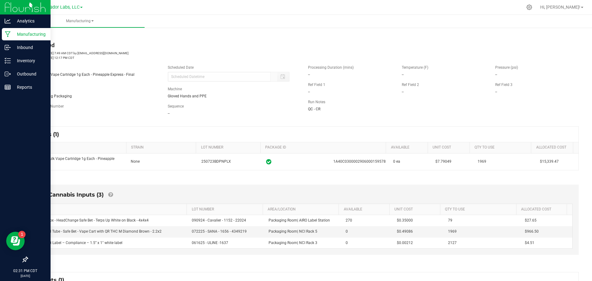
click at [5, 36] on icon at bounding box center [8, 34] width 6 height 6
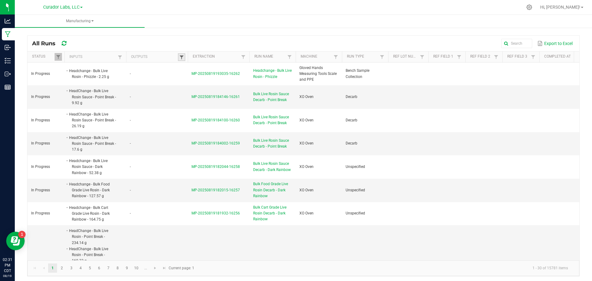
click at [179, 59] on span at bounding box center [181, 57] width 5 height 5
click at [507, 44] on input "text" at bounding box center [443, 43] width 179 height 9
paste input "MP-20250724140434-15844"
type input "MP-20250724140434-15844"
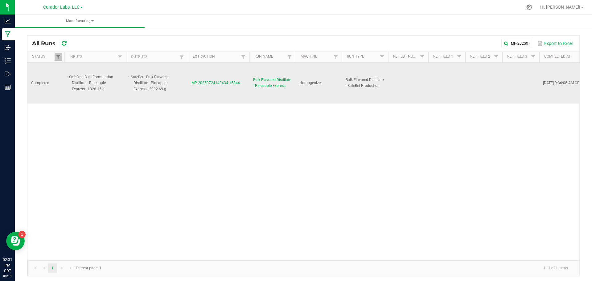
click at [236, 85] on span "MP-20250724140434-15844" at bounding box center [215, 83] width 48 height 4
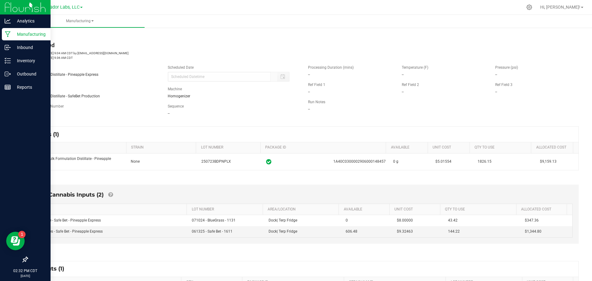
click at [13, 33] on p "Manufacturing" at bounding box center [29, 34] width 37 height 7
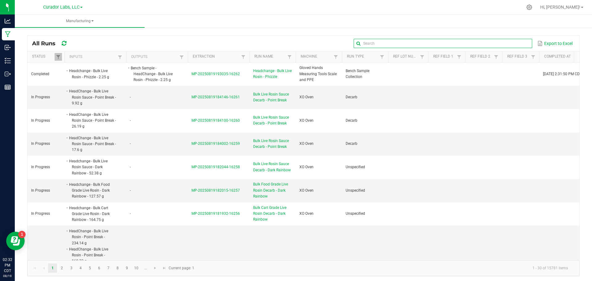
click at [505, 45] on input "text" at bounding box center [443, 43] width 179 height 9
click at [507, 41] on input "text" at bounding box center [443, 43] width 179 height 9
paste input "MP-20250724171817-15847"
type input "MP-20250724171817-15847"
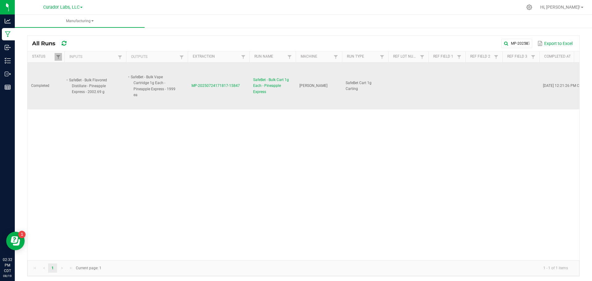
click at [224, 85] on span "MP-20250724171817-15847" at bounding box center [215, 86] width 48 height 4
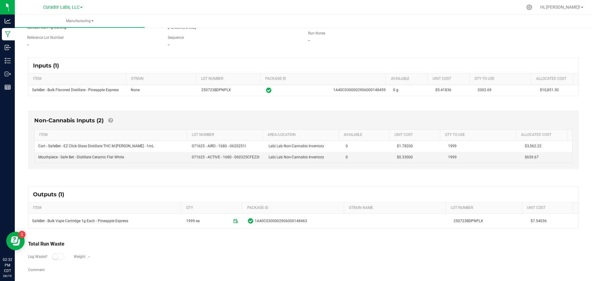
scroll to position [74, 0]
